Goal: Find specific page/section: Find specific page/section

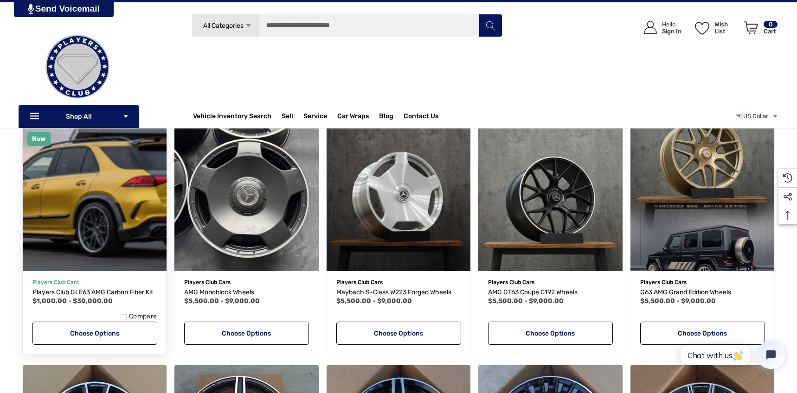
scroll to position [127, 0]
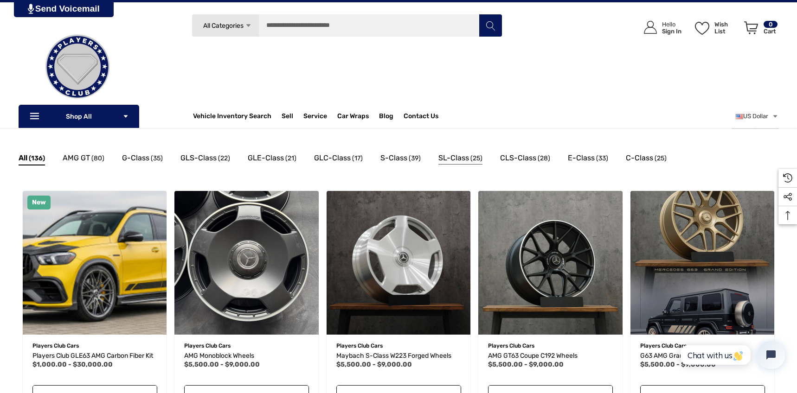
click at [457, 161] on span "SL-Class" at bounding box center [453, 158] width 31 height 12
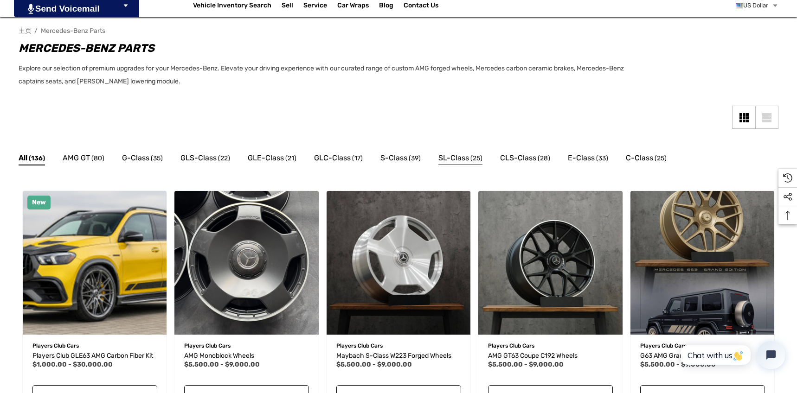
click at [464, 156] on span "SL-Class" at bounding box center [453, 158] width 31 height 12
